Goal: Task Accomplishment & Management: Use online tool/utility

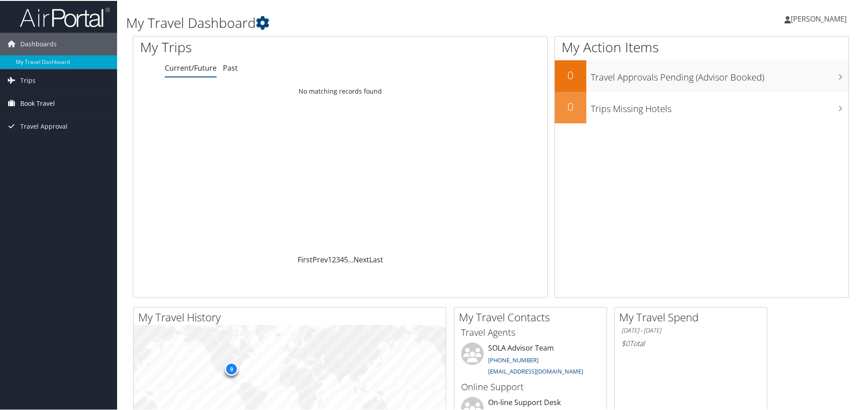
click at [44, 97] on span "Book Travel" at bounding box center [37, 102] width 35 height 23
click at [43, 130] on link "Book/Manage Online Trips" at bounding box center [58, 134] width 117 height 14
